Goal: Navigation & Orientation: Find specific page/section

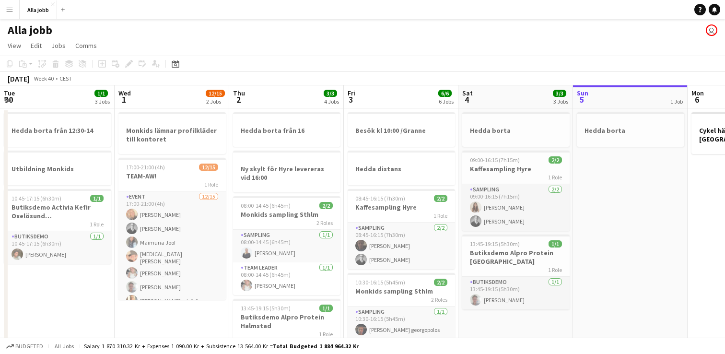
scroll to position [0, 263]
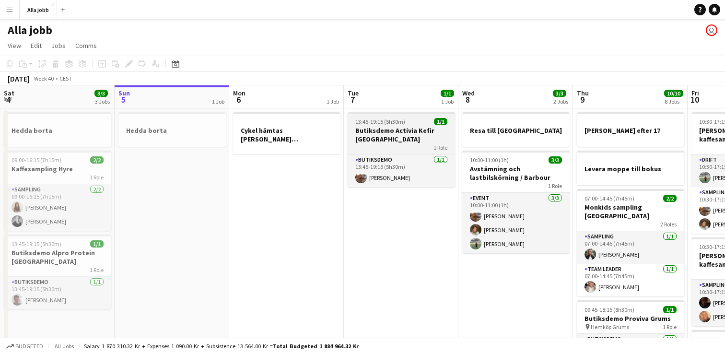
click at [406, 139] on h3 "Butiksdemo Activia Kefir [GEOGRAPHIC_DATA]" at bounding box center [401, 134] width 107 height 17
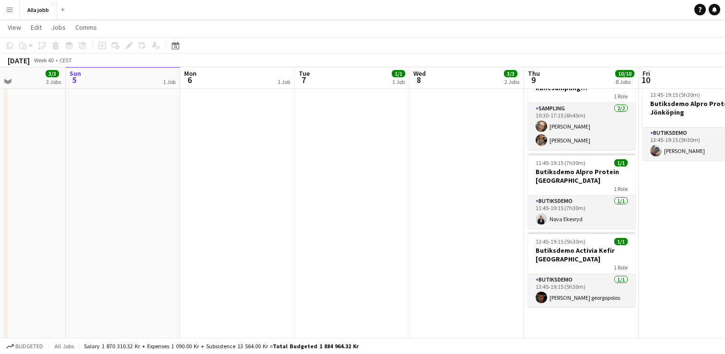
scroll to position [434, 0]
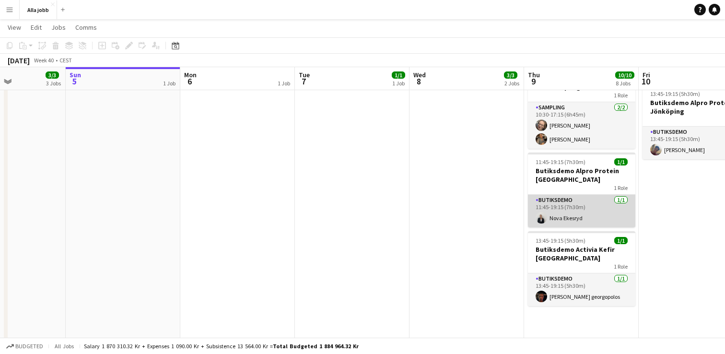
click at [543, 212] on app-user-avatar at bounding box center [542, 218] width 12 height 12
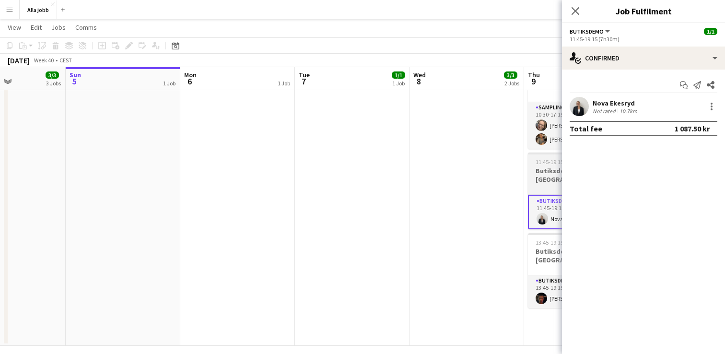
click at [547, 166] on h3 "Butiksdemo Alpro Protein [GEOGRAPHIC_DATA]" at bounding box center [581, 174] width 107 height 17
click at [459, 231] on app-date-cell "Resa till [GEOGRAPHIC_DATA] 10:00-11:00 (1h) 3/3 Avstämning och lastbilskörning…" at bounding box center [467, 9] width 115 height 673
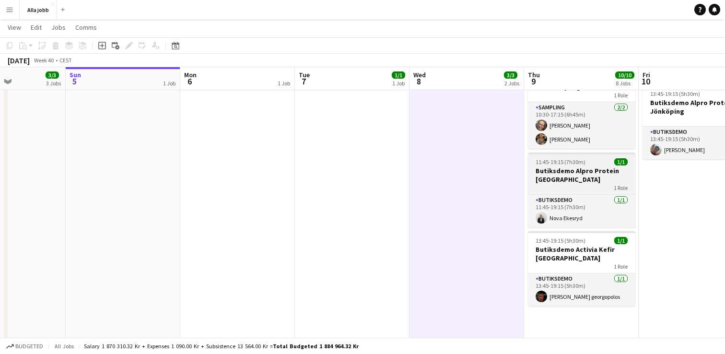
click at [559, 170] on h3 "Butiksdemo Alpro Protein [GEOGRAPHIC_DATA]" at bounding box center [581, 174] width 107 height 17
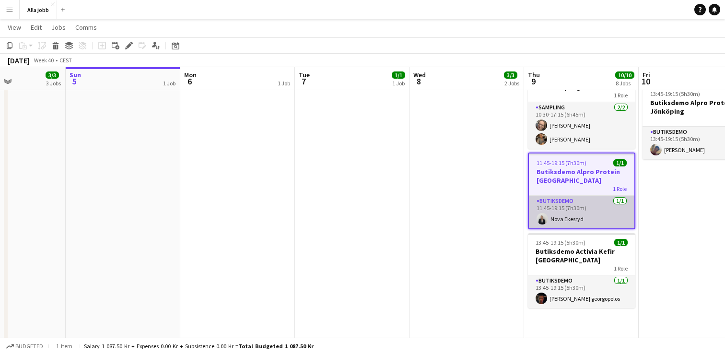
click at [569, 203] on app-card-role "Butiksdemo [DATE] 11:45-19:15 (7h30m) Nova Ekesryd" at bounding box center [581, 212] width 105 height 33
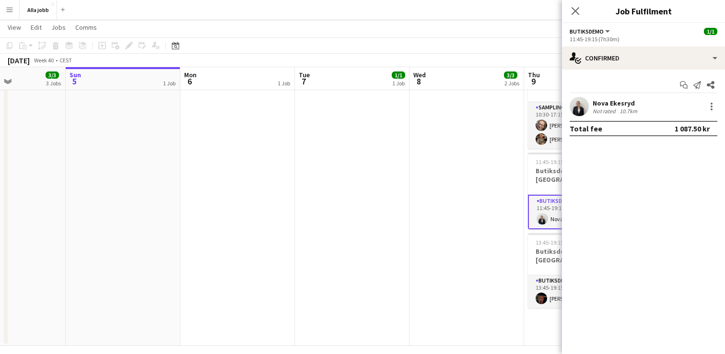
click at [595, 105] on div "Nova Ekesryd" at bounding box center [616, 103] width 47 height 9
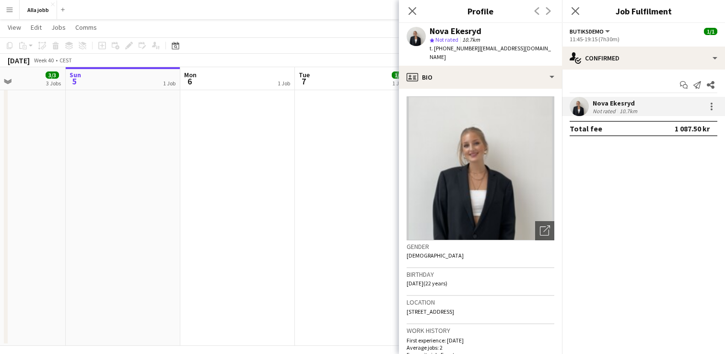
click at [381, 169] on app-date-cell "13:45-19:15 (5h30m) 1/1 Butiksdemo Activia Kefir Stockholm 1 Role Butiksdemo [D…" at bounding box center [352, 9] width 115 height 673
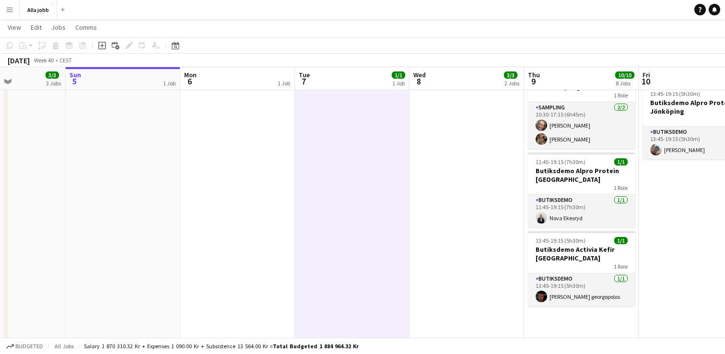
click at [433, 175] on app-date-cell "Resa till [GEOGRAPHIC_DATA] 10:00-11:00 (1h) 3/3 Avstämning och lastbilskörning…" at bounding box center [467, 9] width 115 height 673
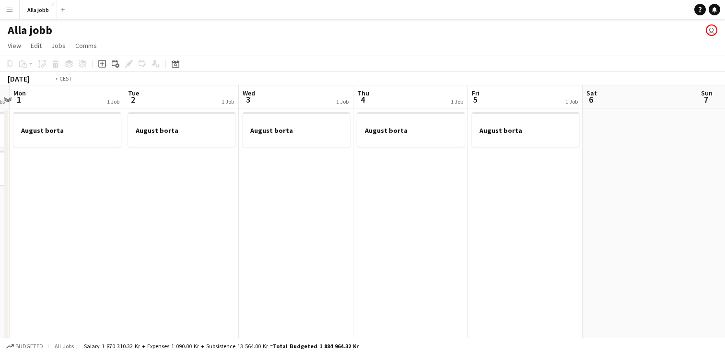
scroll to position [0, 413]
